Goal: Information Seeking & Learning: Learn about a topic

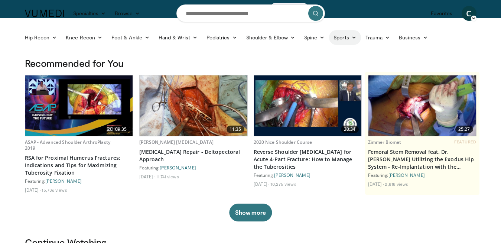
click at [335, 39] on link "Sports" at bounding box center [345, 37] width 32 height 15
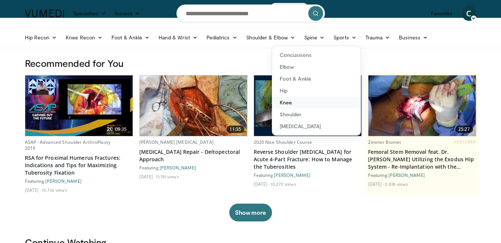
click at [291, 105] on link "Knee" at bounding box center [316, 102] width 88 height 12
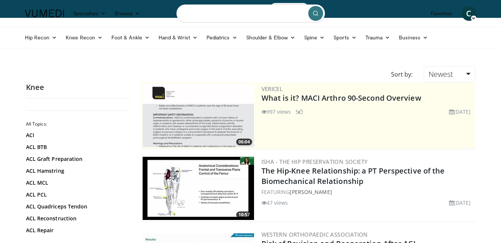
click at [233, 14] on input "Search topics, interventions" at bounding box center [250, 13] width 148 height 18
type input "*******"
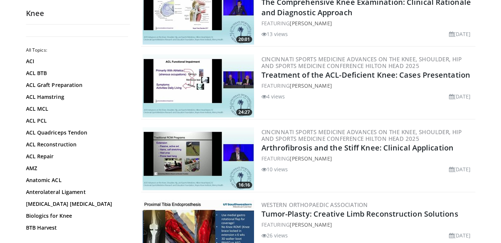
scroll to position [1438, 0]
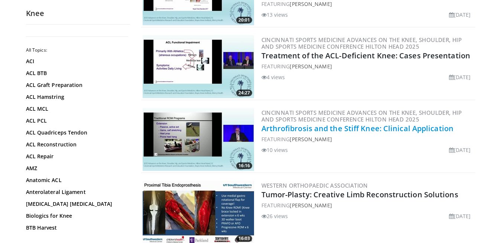
click at [314, 127] on link "Arthrofibrosis and the Stiff Knee: Clinical Application" at bounding box center [357, 128] width 192 height 10
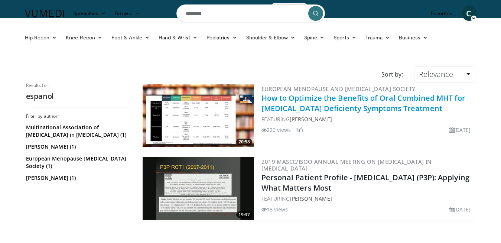
click at [272, 99] on link "How to Optimize the Benefits of Oral Combined MHT for [MEDICAL_DATA] Deficienty…" at bounding box center [363, 103] width 204 height 20
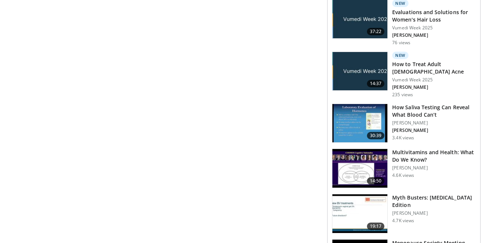
scroll to position [454, 0]
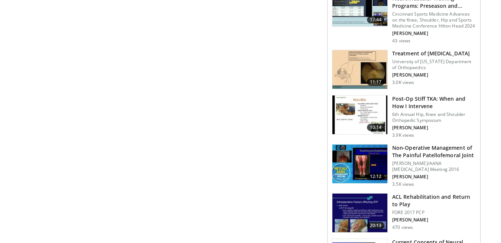
scroll to position [530, 0]
